Goal: Use online tool/utility: Utilize a website feature to perform a specific function

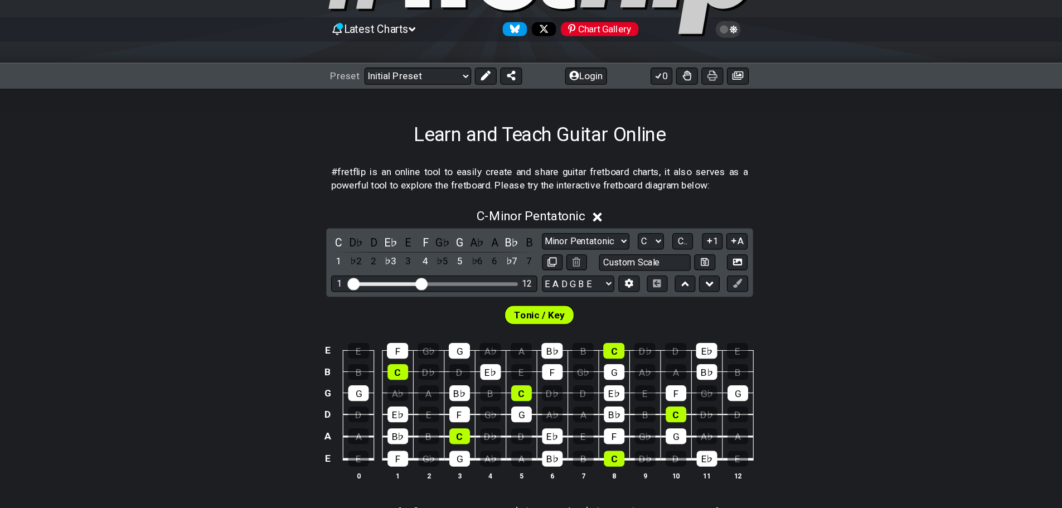
scroll to position [99, 0]
click at [572, 67] on button "Login" at bounding box center [574, 72] width 38 height 16
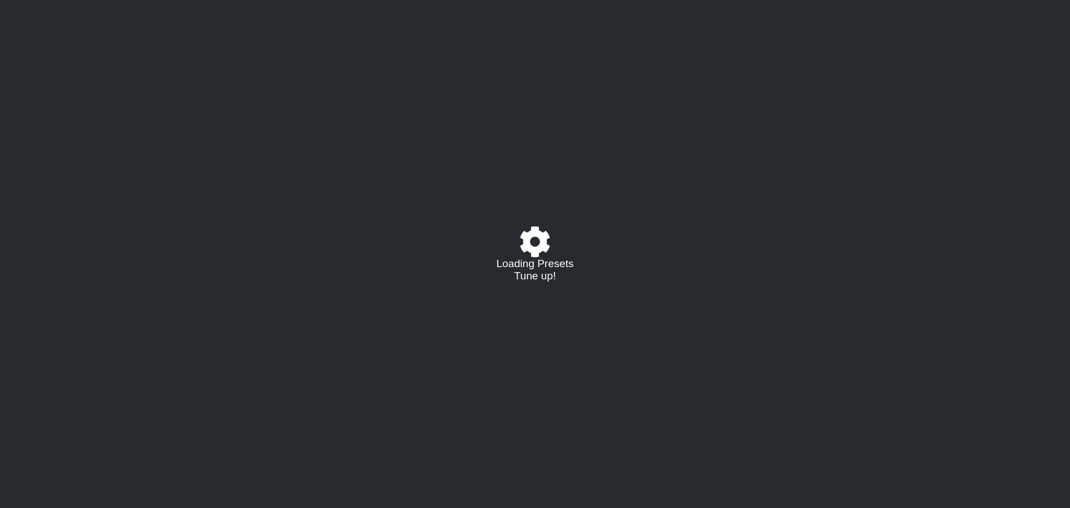
select select "C"
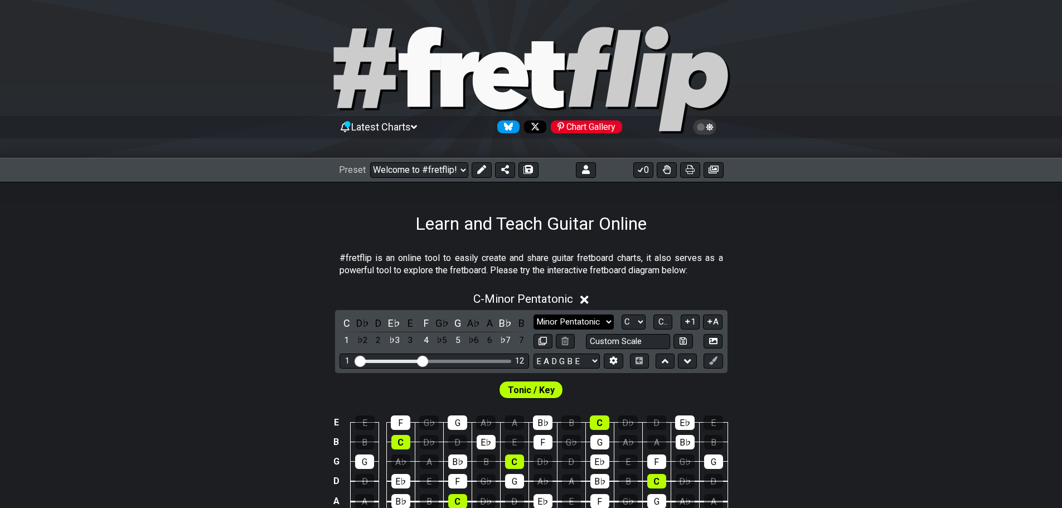
click at [607, 322] on select "Minor Pentatonic Click to edit Minor Pentatonic Major Pentatonic Minor Blues Ma…" at bounding box center [573, 321] width 80 height 15
select select "Click to edit"
click at [533, 314] on select "Minor Pentatonic Click to edit Minor Pentatonic Major Pentatonic Minor Blues Ma…" at bounding box center [573, 321] width 80 height 15
click at [582, 358] on select "E A D G B E E A D G B E E A D G B E B E A D F♯ B A D G C E A D A D G B E E♭ A♭ …" at bounding box center [566, 360] width 66 height 15
select select "Eb Ab Db Gb Bb Eb"
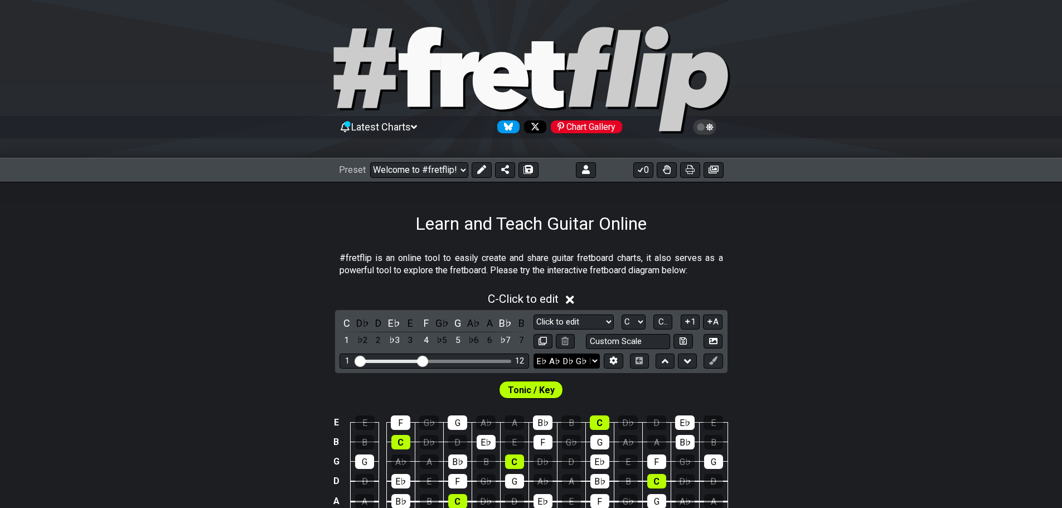
click at [533, 353] on select "E A D G B E E A D G B E E A D G B E B E A D F♯ B A D G C E A D A D G B E E♭ A♭ …" at bounding box center [566, 360] width 66 height 15
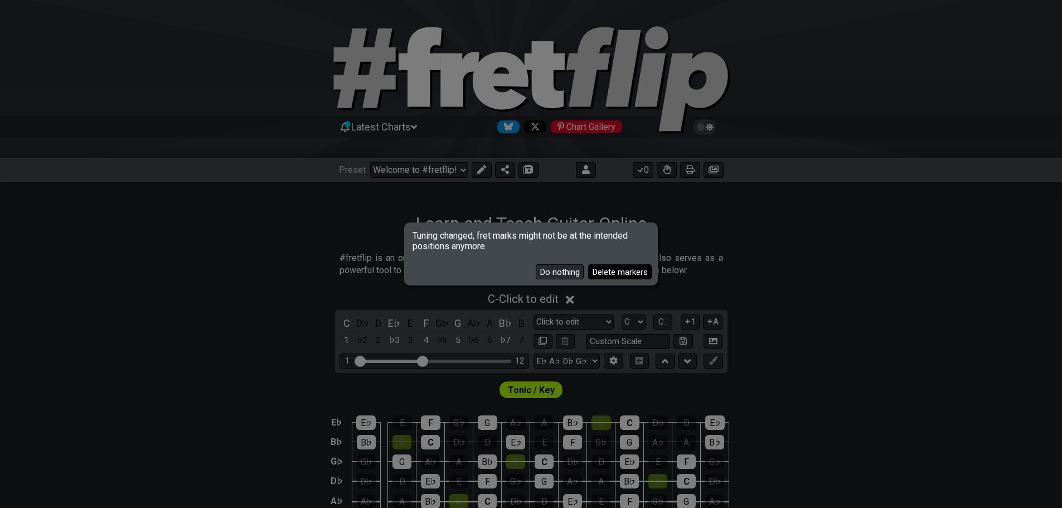
click at [604, 273] on button "Delete markers" at bounding box center [620, 271] width 64 height 15
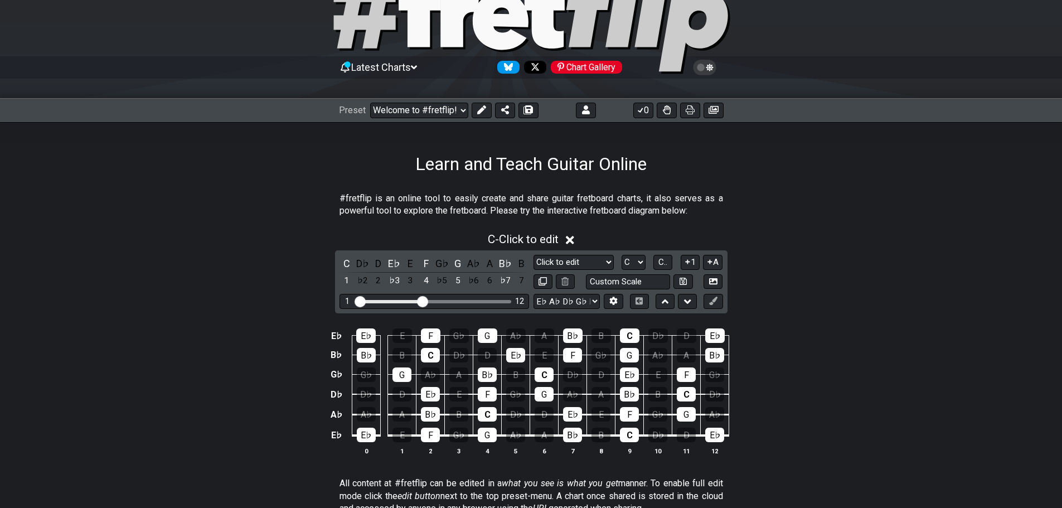
scroll to position [60, 0]
click at [596, 301] on select "E A D G B E E A D G B E E A D G B E B E A D F♯ B A D G C E A D A D G B E E♭ A♭ …" at bounding box center [566, 300] width 66 height 15
click at [845, 215] on section "#fretflip is an online tool to easily create and share guitar fretboard charts,…" at bounding box center [531, 206] width 1062 height 38
click at [462, 105] on select "Welcome to #fretflip! Initial Preset Custom Preset Minor Pentatonic Major Penta…" at bounding box center [419, 110] width 98 height 16
click at [370, 102] on select "Welcome to #fretflip! Initial Preset Custom Preset Minor Pentatonic Major Penta…" at bounding box center [419, 110] width 98 height 16
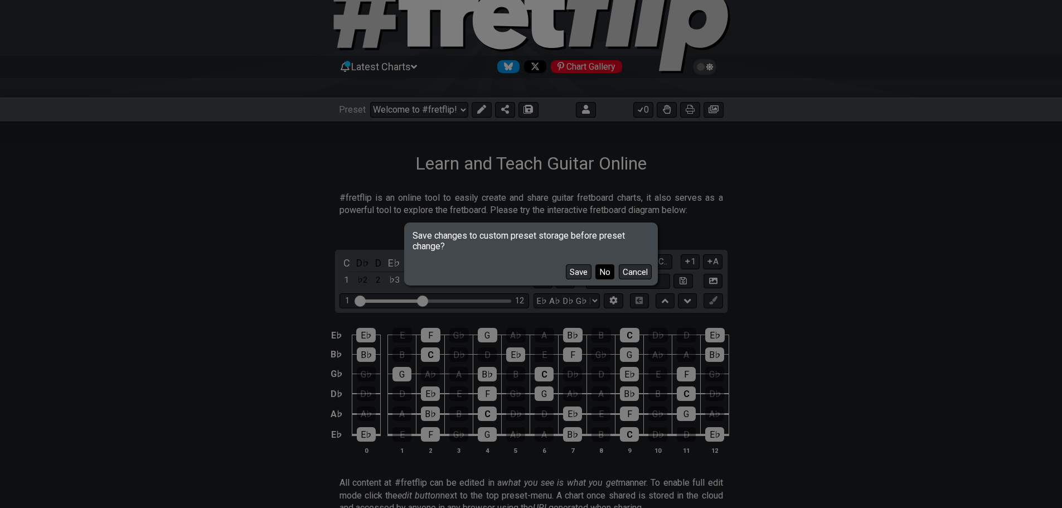
click at [608, 269] on button "No" at bounding box center [604, 271] width 19 height 15
select select "/user-defined"
select select "A"
select select "E A D G B E"
select select "Testing 1, 3 and 4"
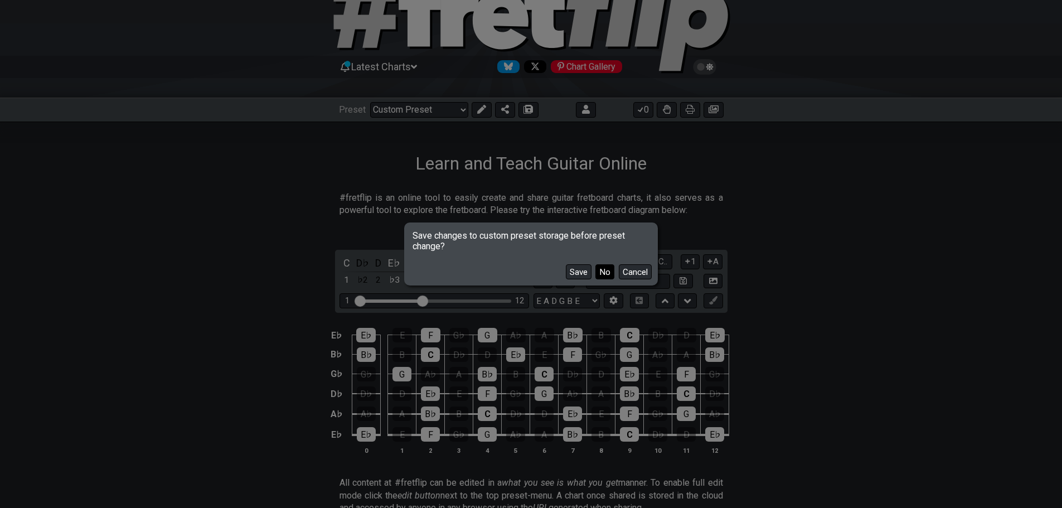
select select "C"
select select "A"
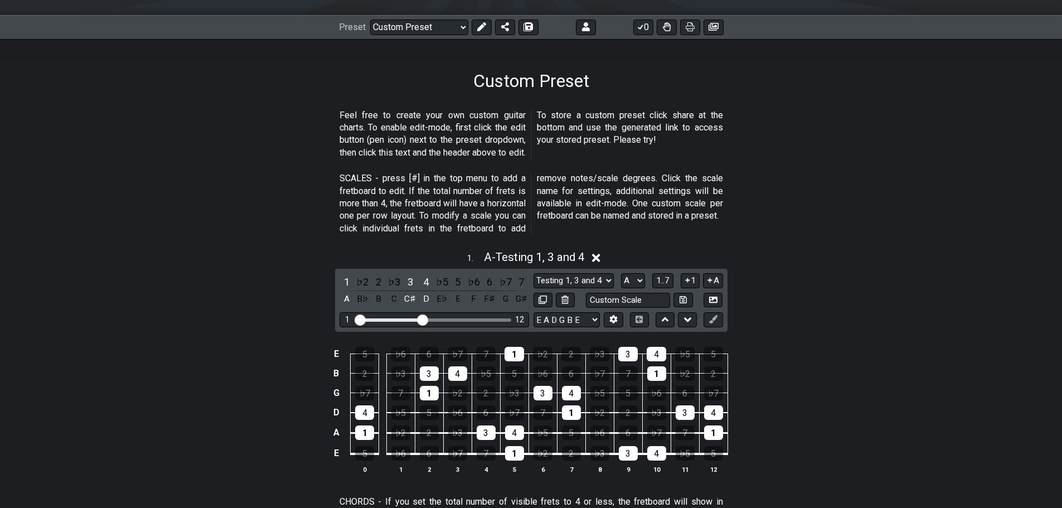
scroll to position [143, 0]
drag, startPoint x: 366, startPoint y: 206, endPoint x: 368, endPoint y: 111, distance: 94.2
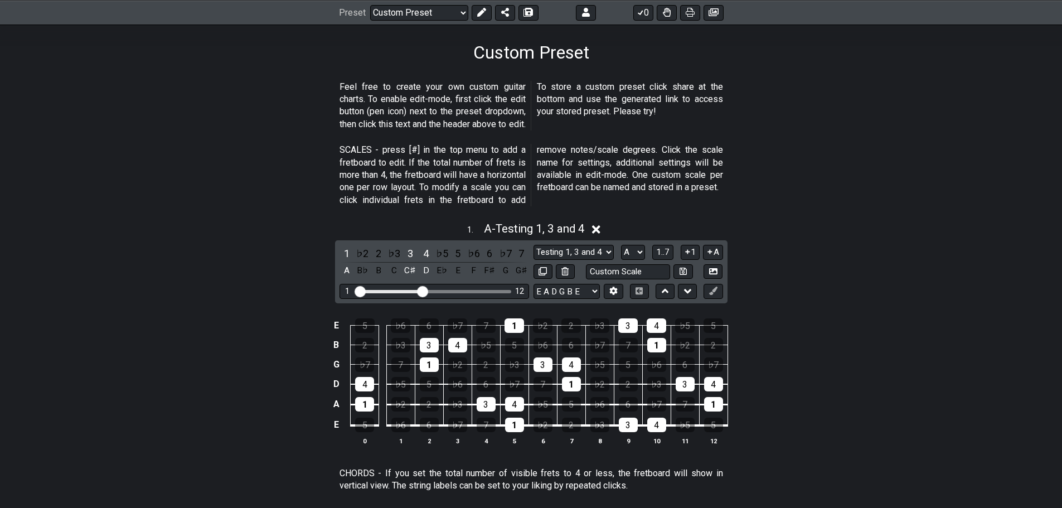
scroll to position [172, 0]
drag, startPoint x: 368, startPoint y: 111, endPoint x: 337, endPoint y: 150, distance: 49.5
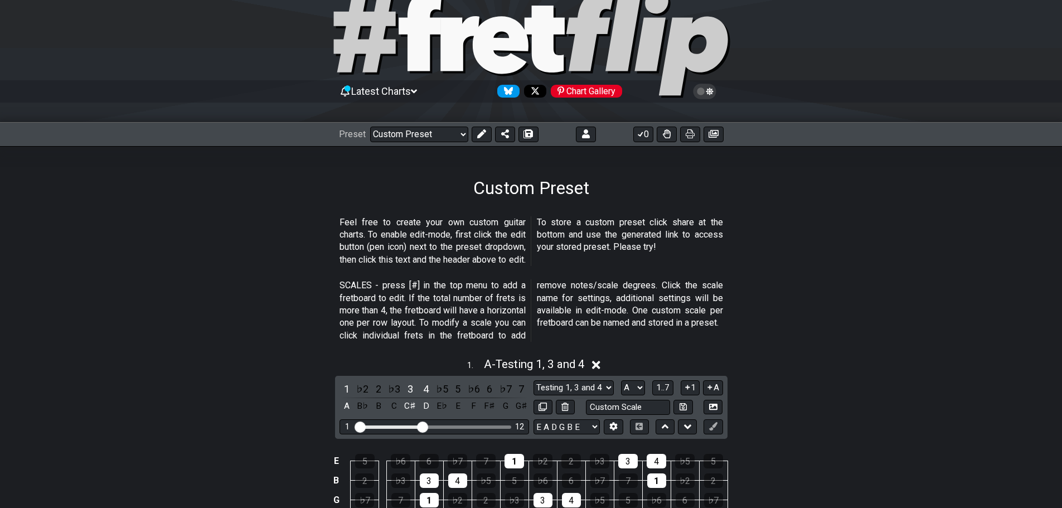
scroll to position [0, 0]
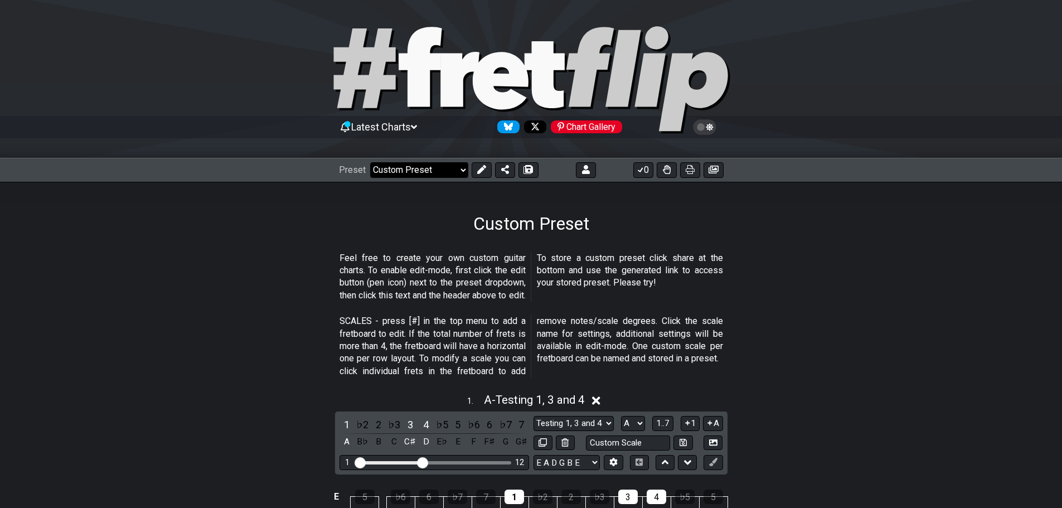
click at [457, 171] on select "Welcome to #fretflip! Initial Preset Custom Preset Minor Pentatonic Major Penta…" at bounding box center [419, 170] width 98 height 16
click at [370, 162] on select "Welcome to #fretflip! Initial Preset Custom Preset Minor Pentatonic Major Penta…" at bounding box center [419, 170] width 98 height 16
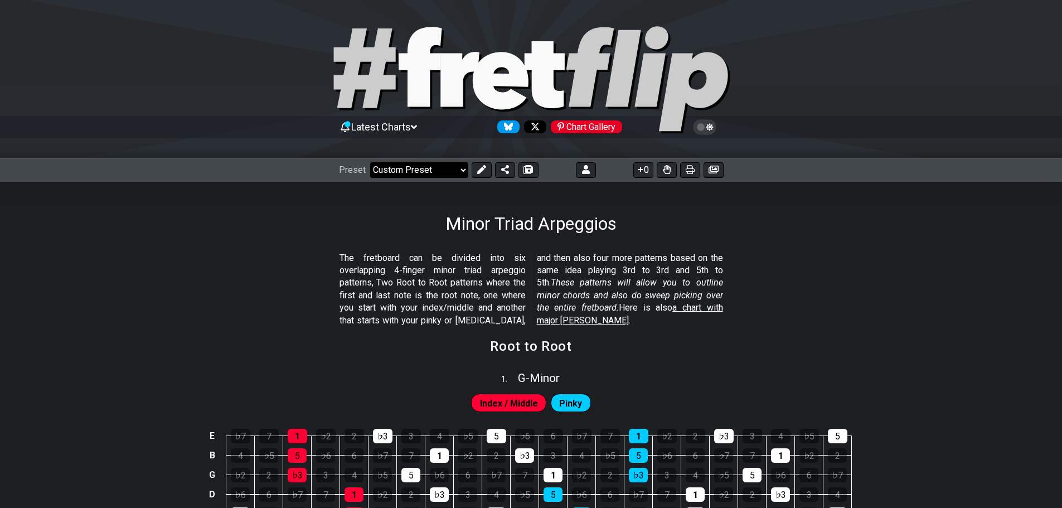
select select "/minor-triad-arpeggios"
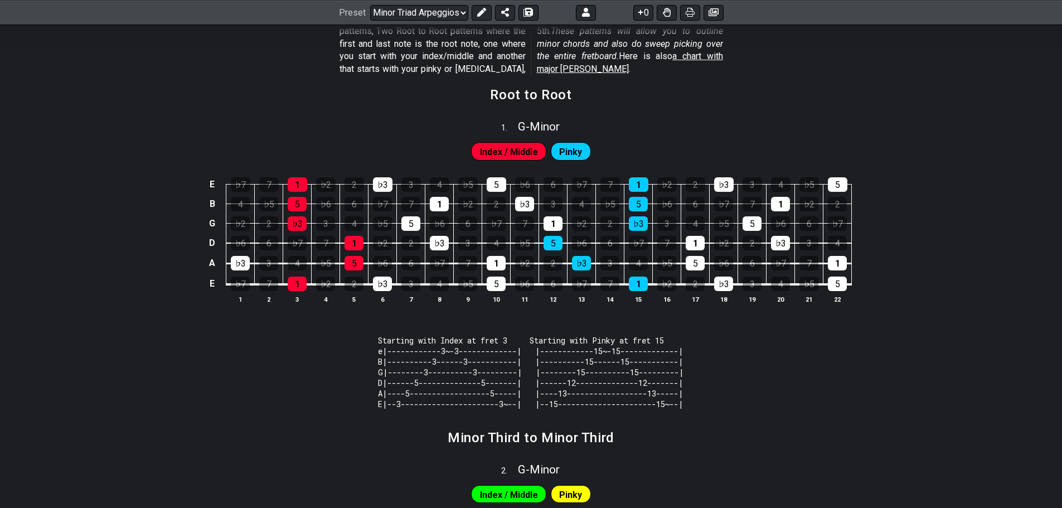
scroll to position [252, 0]
